Goal: Task Accomplishment & Management: Manage account settings

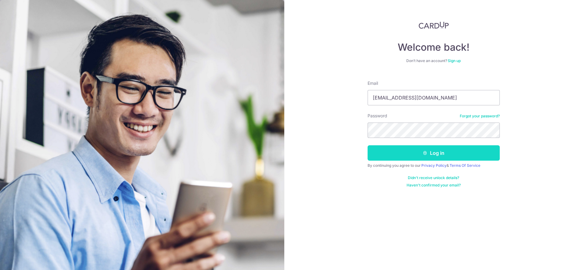
click at [374, 156] on button "Log in" at bounding box center [434, 152] width 132 height 15
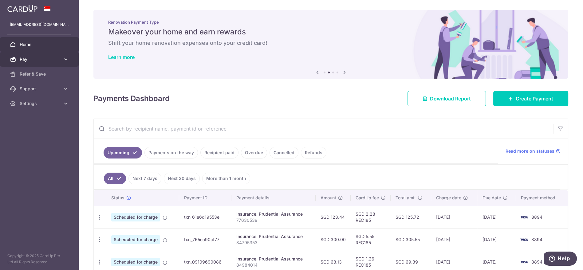
click at [50, 55] on link "Pay" at bounding box center [39, 59] width 79 height 15
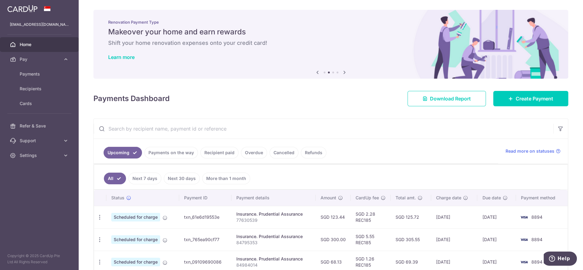
click at [279, 153] on link "Cancelled" at bounding box center [284, 153] width 29 height 12
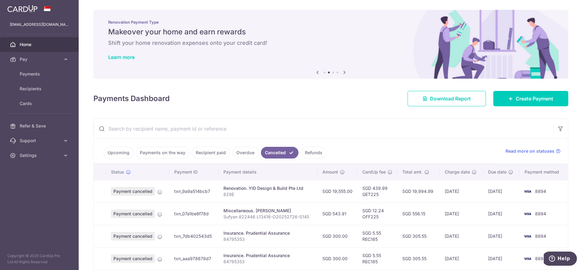
click at [124, 149] on link "Upcoming" at bounding box center [119, 153] width 30 height 12
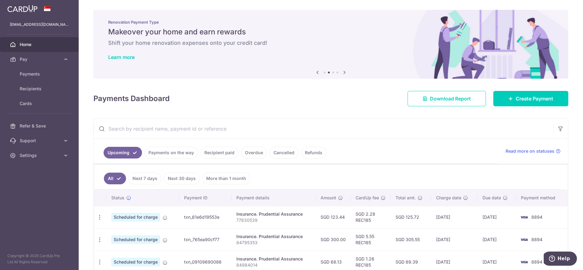
scroll to position [57, 0]
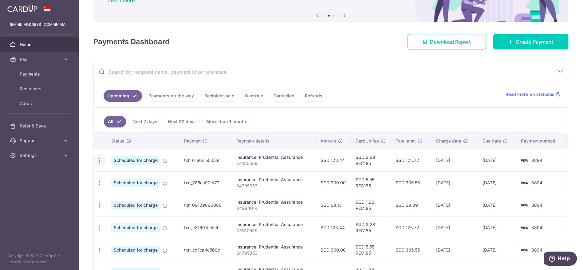
click at [102, 160] on icon "button" at bounding box center [100, 160] width 6 height 6
click at [116, 192] on span "Cancel payment" at bounding box center [132, 192] width 41 height 7
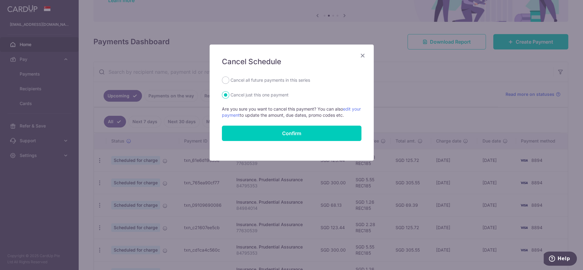
click at [274, 82] on label "Cancel all future payments in this series" at bounding box center [271, 80] width 80 height 7
click at [229, 82] on input "Cancel all future payments in this series" at bounding box center [225, 80] width 7 height 7
radio input "true"
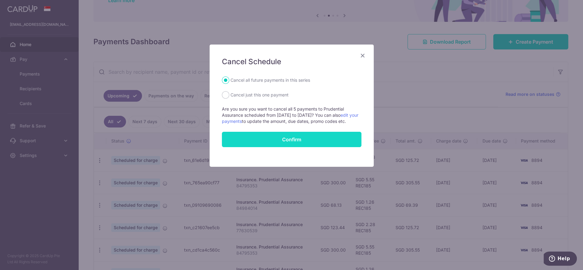
click at [279, 145] on button "Confirm" at bounding box center [292, 139] width 140 height 15
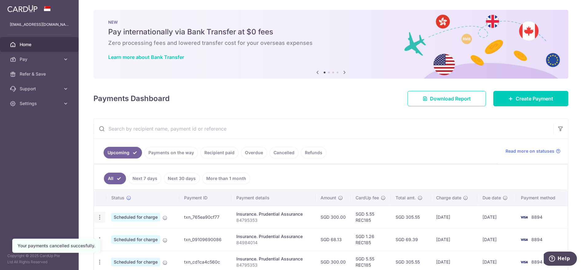
click at [98, 216] on icon "button" at bounding box center [100, 217] width 6 height 6
click at [126, 248] on span "Cancel payment" at bounding box center [132, 249] width 41 height 7
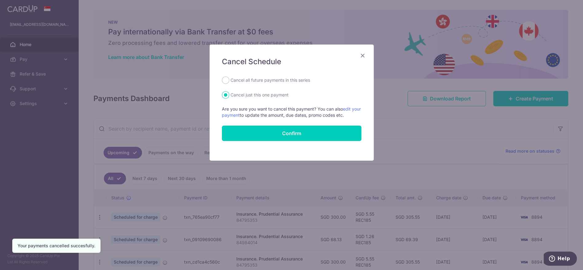
click at [230, 77] on div "Cancel Schedule Cancel all future payments in this series Cancel just this one …" at bounding box center [292, 103] width 164 height 116
click at [228, 79] on input "Cancel all future payments in this series" at bounding box center [225, 80] width 7 height 7
radio input "true"
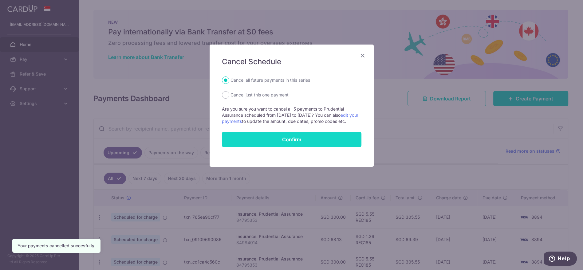
click at [279, 145] on button "Confirm" at bounding box center [292, 139] width 140 height 15
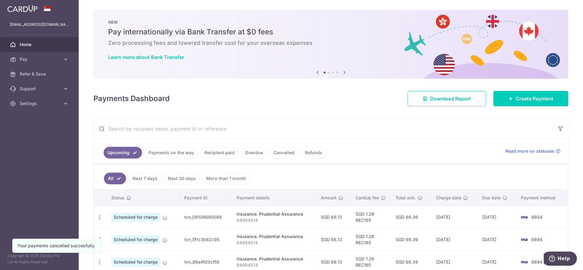
scroll to position [78, 0]
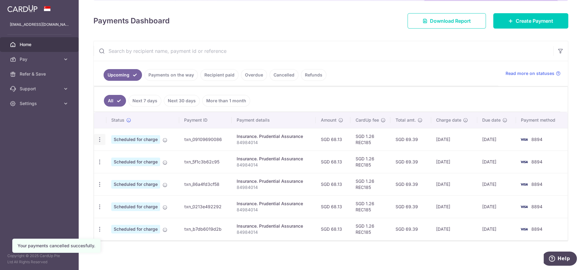
drag, startPoint x: 101, startPoint y: 137, endPoint x: 104, endPoint y: 139, distance: 3.2
click at [101, 137] on icon "button" at bounding box center [100, 140] width 6 height 6
click at [127, 168] on span "Cancel payment" at bounding box center [132, 171] width 41 height 7
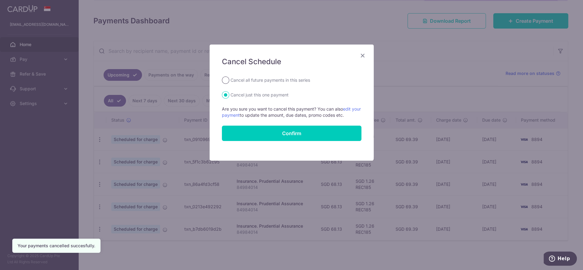
click at [224, 79] on input "Cancel all future payments in this series" at bounding box center [225, 80] width 7 height 7
radio input "true"
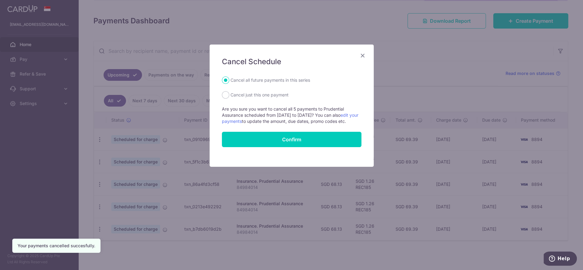
click at [252, 133] on form "Cancel all future payments in this series Cancel just this one payment Are you …" at bounding box center [292, 112] width 140 height 71
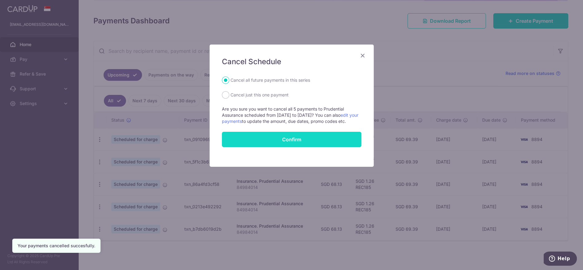
click at [257, 140] on button "Confirm" at bounding box center [292, 139] width 140 height 15
